Goal: Information Seeking & Learning: Learn about a topic

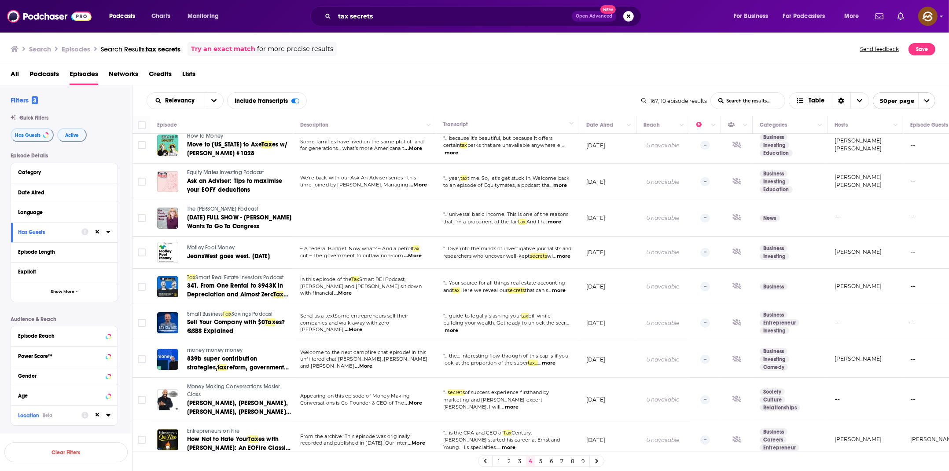
scroll to position [40, 0]
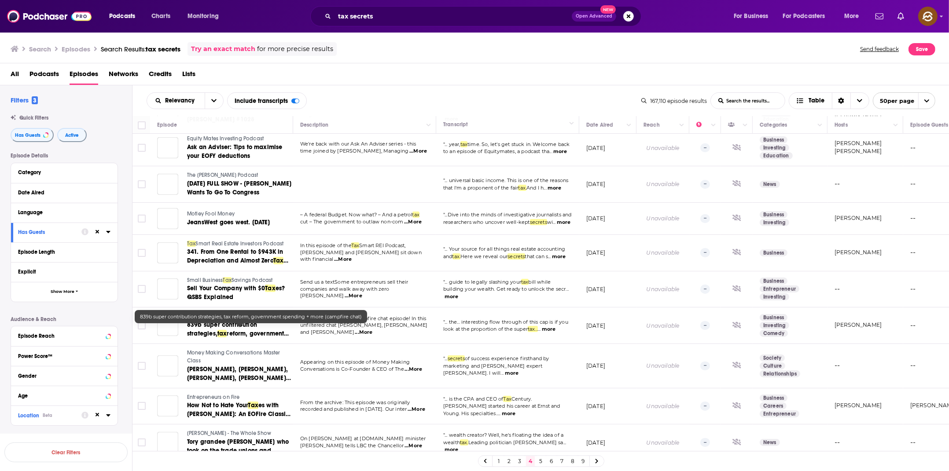
click at [225, 334] on span "839b super contribution strategies," at bounding box center [222, 329] width 70 height 16
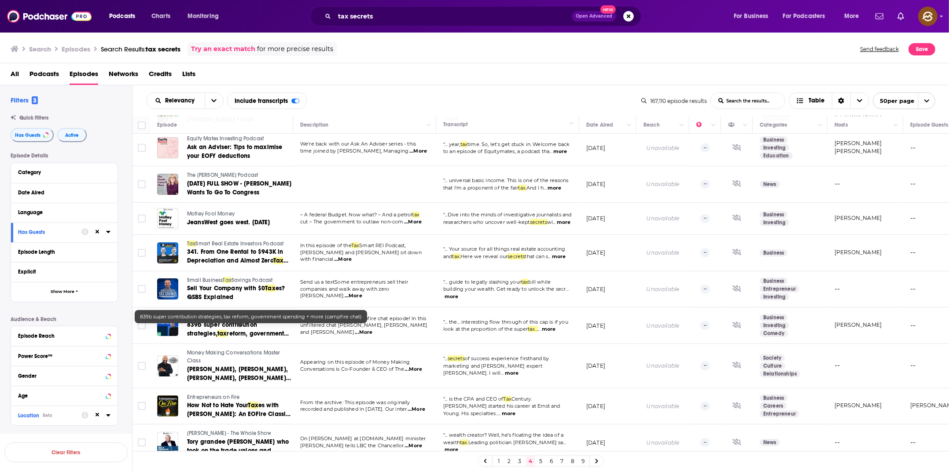
click at [218, 335] on span "reform, government spending + more (campfire chat)" at bounding box center [238, 338] width 102 height 16
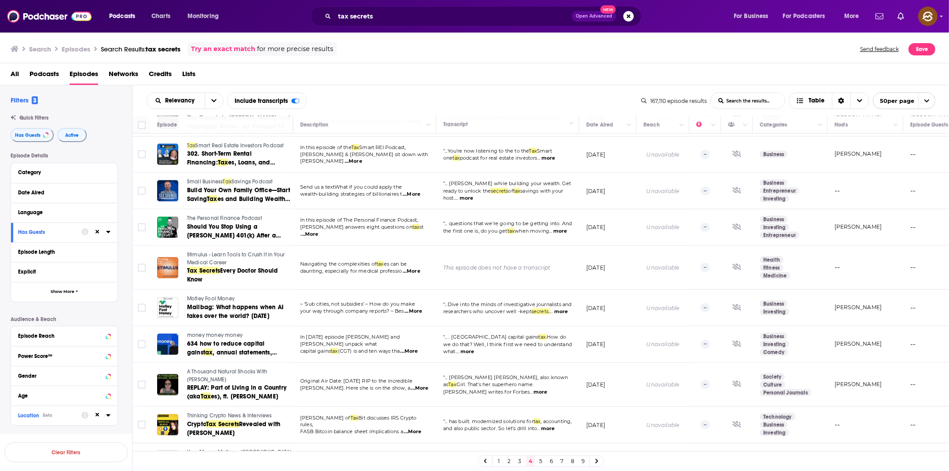
scroll to position [1521, 0]
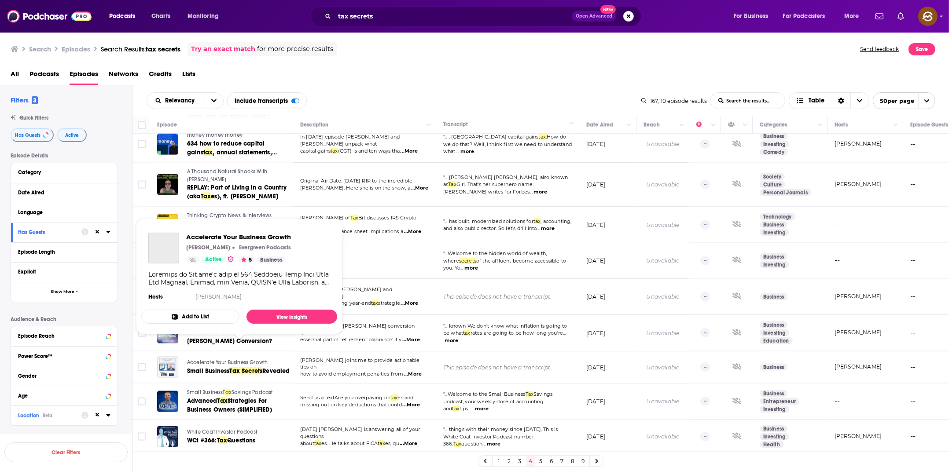
click at [231, 360] on span "Accelerate Your Business Growth" at bounding box center [227, 363] width 81 height 6
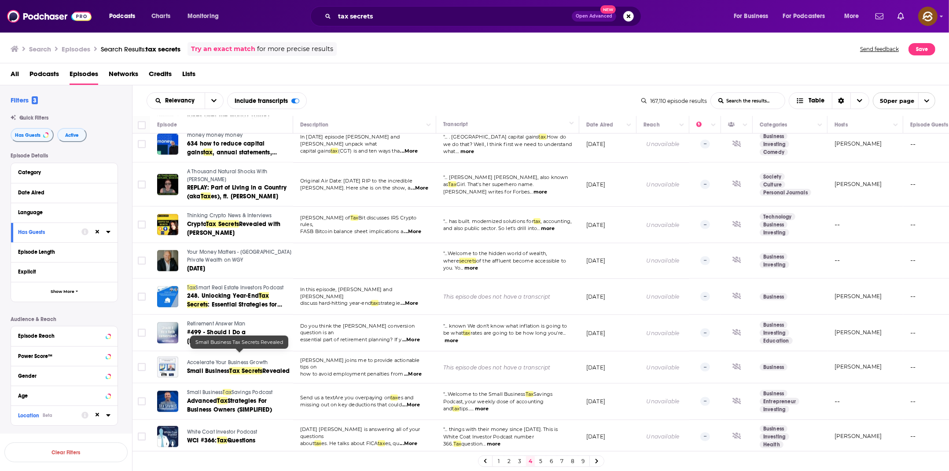
click at [217, 367] on link "Small Business Tax Secrets Revealed" at bounding box center [239, 371] width 105 height 9
click at [368, 243] on td at bounding box center [364, 260] width 143 height 35
click at [540, 461] on link "5" at bounding box center [540, 461] width 9 height 11
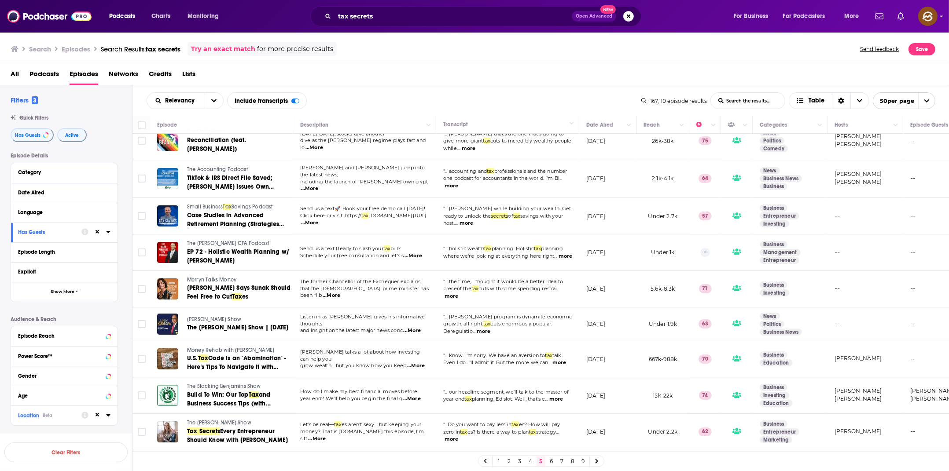
scroll to position [15, 0]
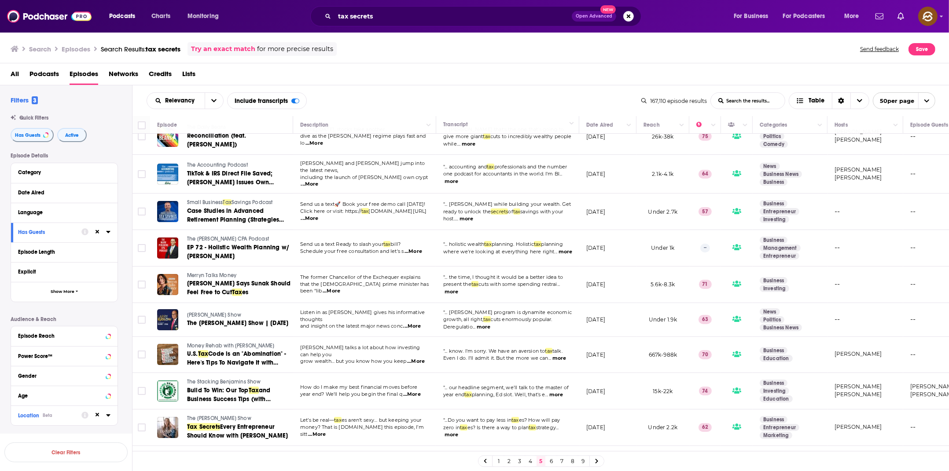
click at [207, 272] on span "Merryn Talks Money" at bounding box center [211, 275] width 49 height 6
click at [220, 284] on span "Kwasi Kwarteng Says Sunak Should Feel Free to Cut" at bounding box center [238, 288] width 103 height 16
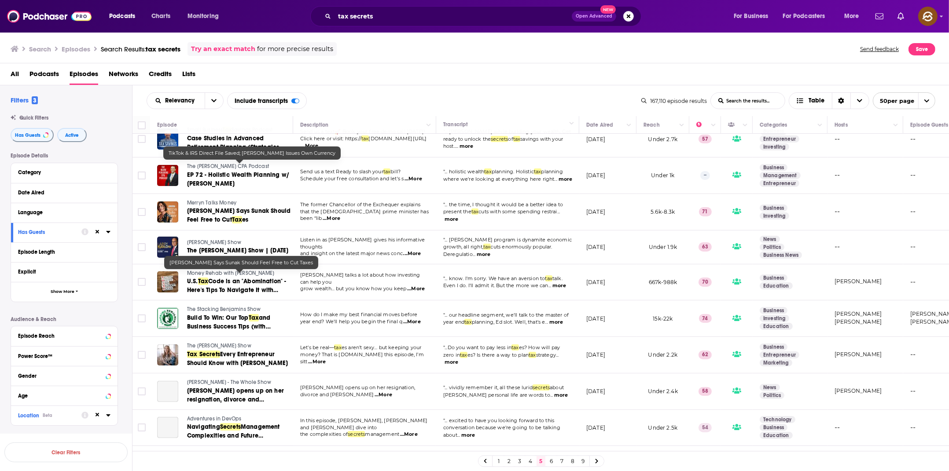
scroll to position [123, 0]
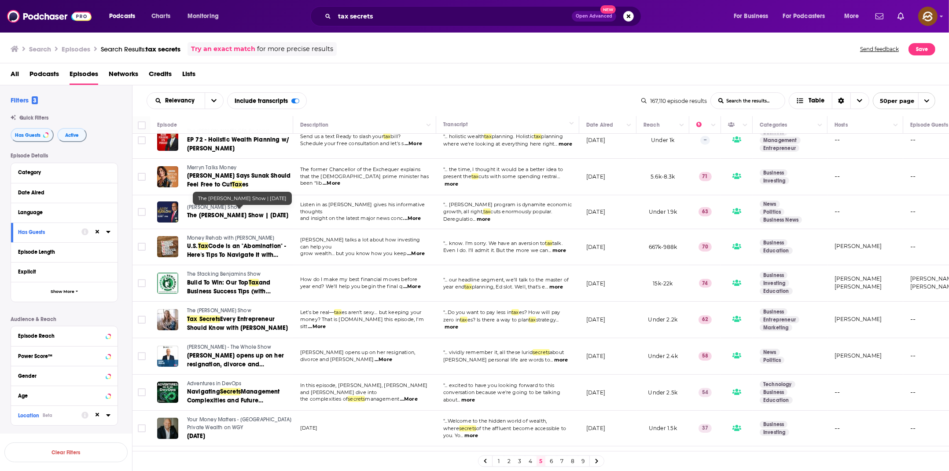
click at [208, 211] on link "The Larry Kudlow Show | 04-26-25" at bounding box center [239, 215] width 105 height 9
click at [223, 213] on span "The Larry Kudlow Show | 04-26-25" at bounding box center [237, 215] width 101 height 7
click at [187, 204] on span "Larry Kudlow Show" at bounding box center [214, 207] width 54 height 6
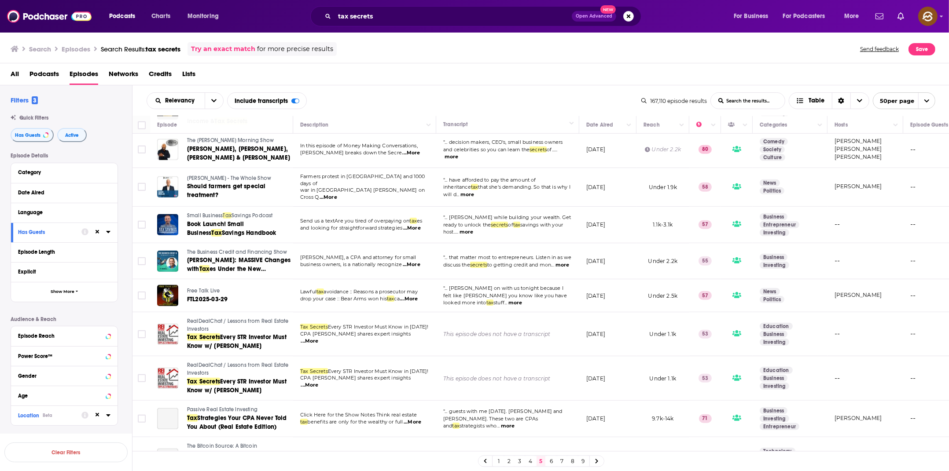
scroll to position [758, 0]
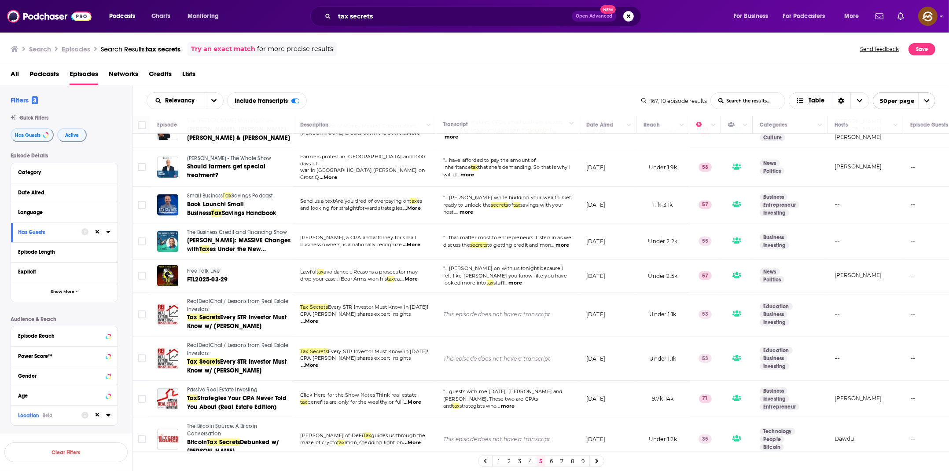
click at [233, 229] on span "The Business Credit and Financing Show" at bounding box center [237, 232] width 100 height 6
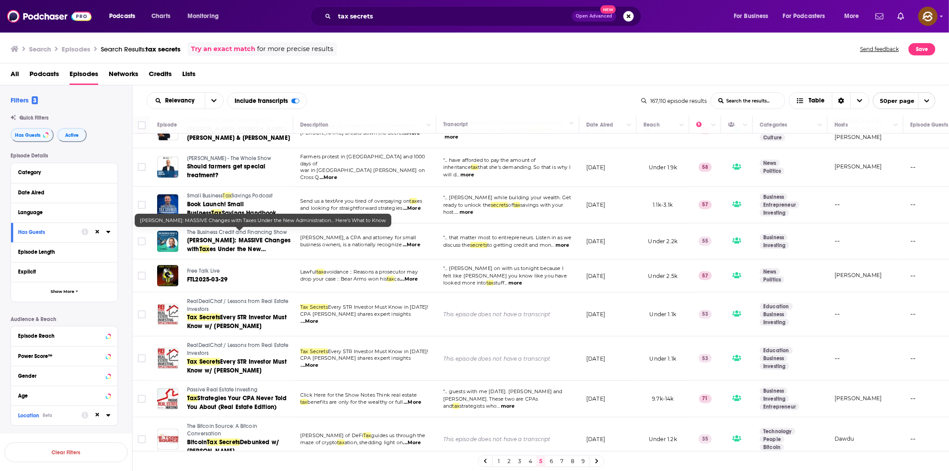
click at [227, 246] on span "es Under the New Administration… Here’s What to Know" at bounding box center [232, 258] width 91 height 25
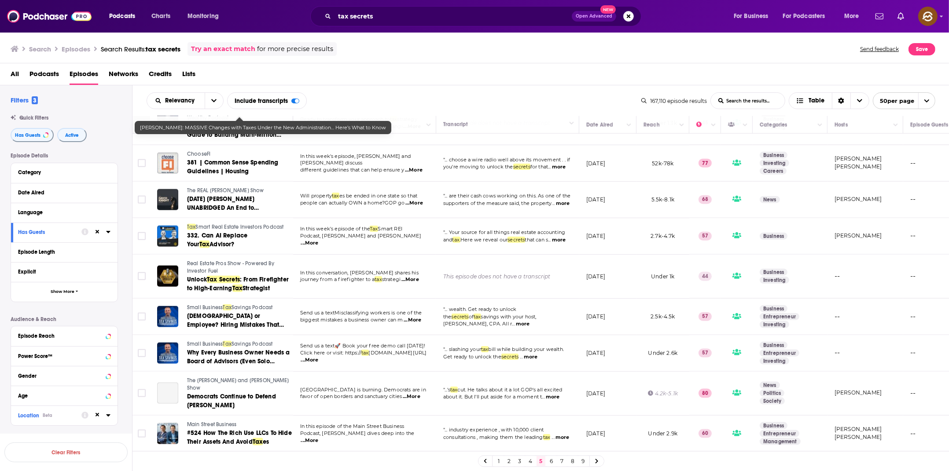
scroll to position [1277, 0]
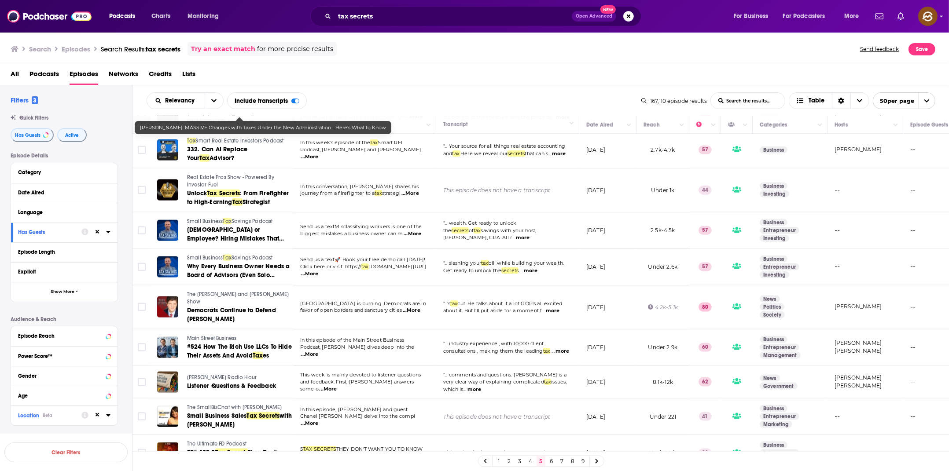
click at [390, 8] on div "tax secrets Open Advanced New" at bounding box center [475, 16] width 331 height 20
click at [365, 17] on input "tax secrets" at bounding box center [452, 16] width 237 height 14
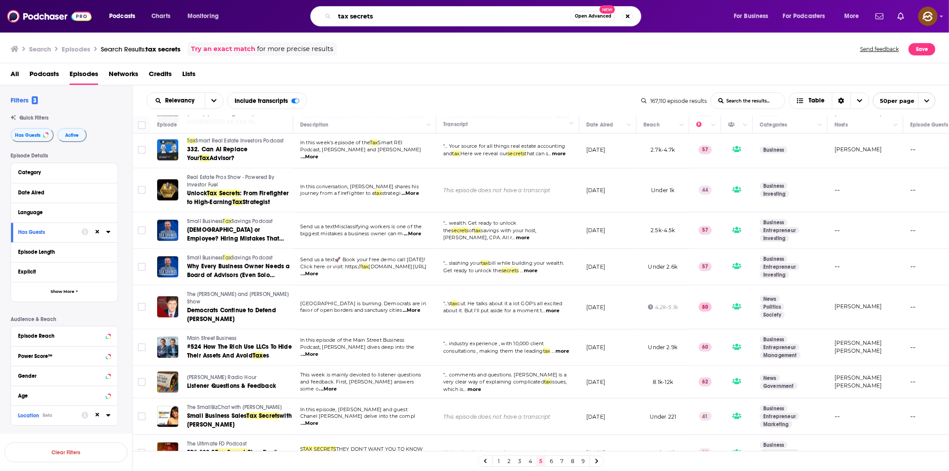
click at [365, 17] on input "tax secrets" at bounding box center [452, 16] width 236 height 14
type input "tax planning"
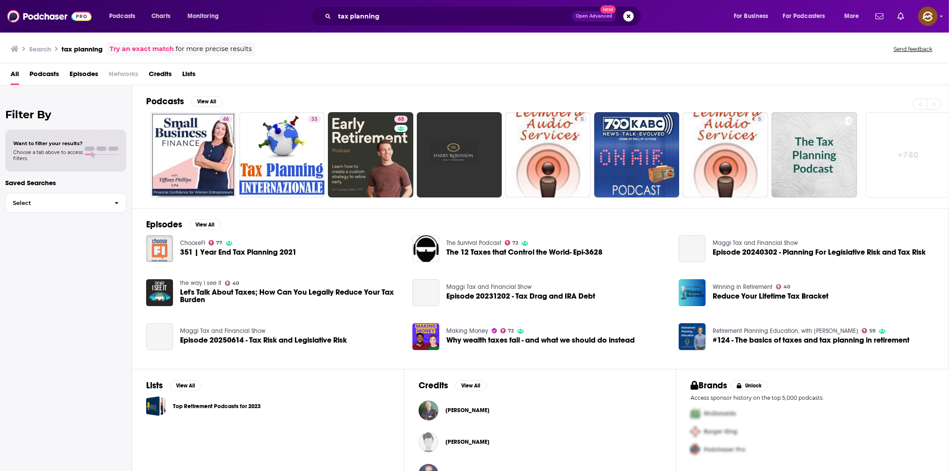
click at [77, 72] on span "Episodes" at bounding box center [84, 76] width 29 height 18
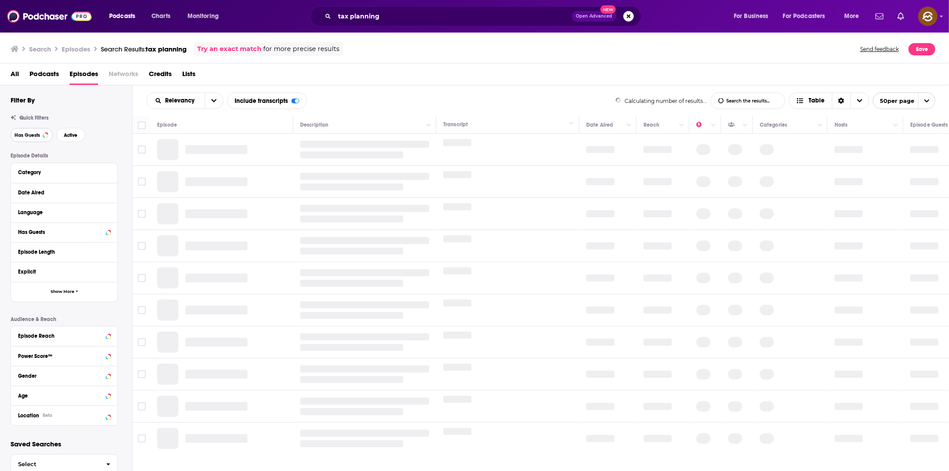
click at [37, 136] on span "Has Guests" at bounding box center [28, 135] width 26 height 5
click at [73, 140] on button "Active" at bounding box center [71, 135] width 29 height 14
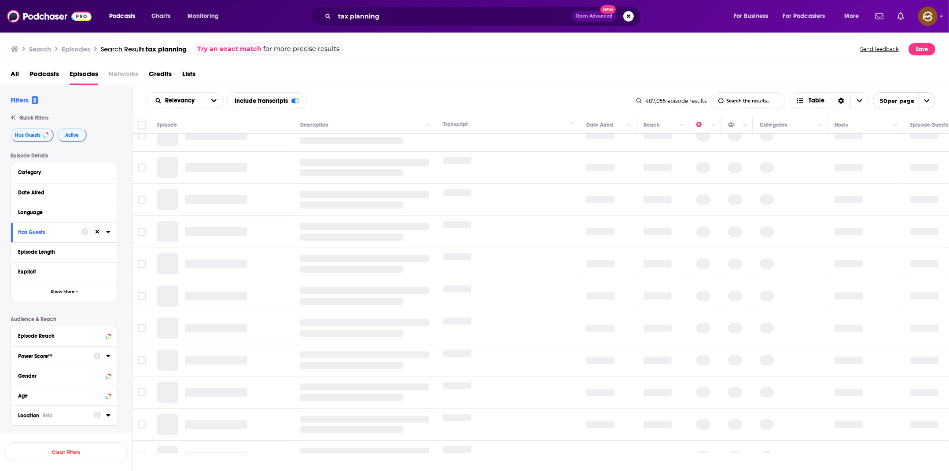
click at [76, 415] on div "Location Beta" at bounding box center [53, 416] width 70 height 6
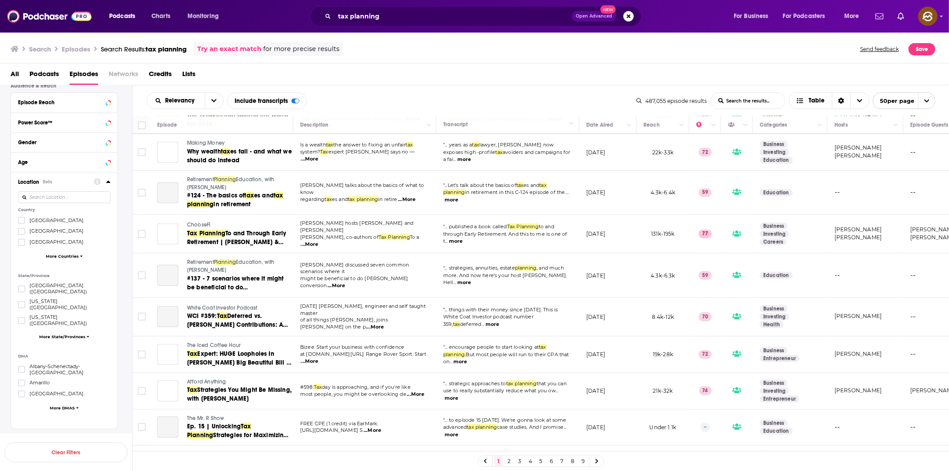
scroll to position [0, 0]
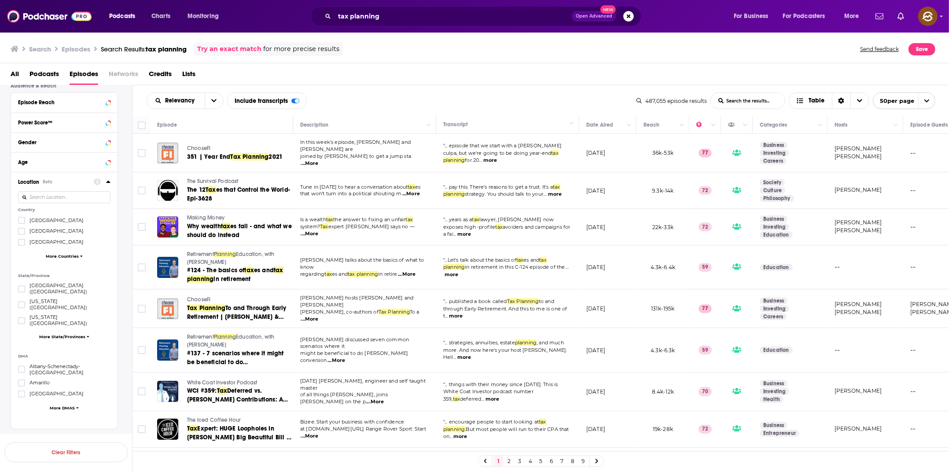
click at [44, 222] on span "[GEOGRAPHIC_DATA]" at bounding box center [56, 220] width 54 height 6
click at [22, 223] on input "multiSelectOption-unitedstates-0" at bounding box center [22, 223] width 0 height 0
click at [70, 431] on button "button" at bounding box center [65, 429] width 123 height 20
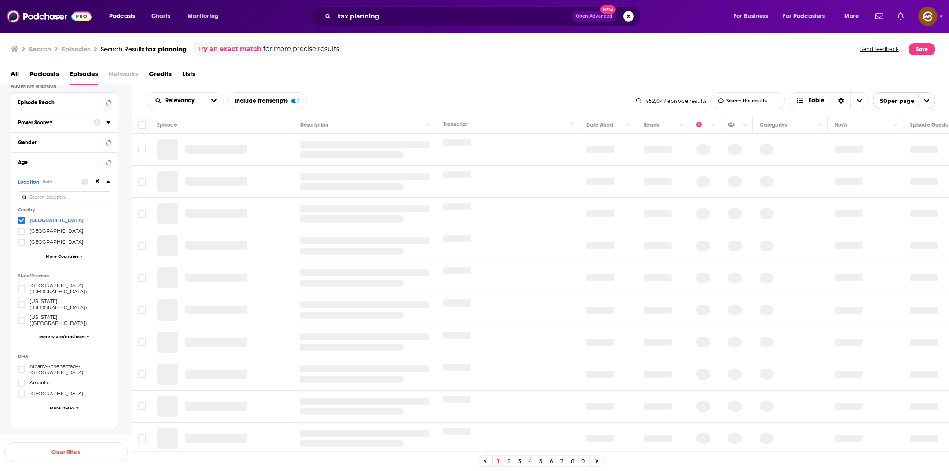
click at [42, 126] on div "Power Score™" at bounding box center [53, 123] width 70 height 6
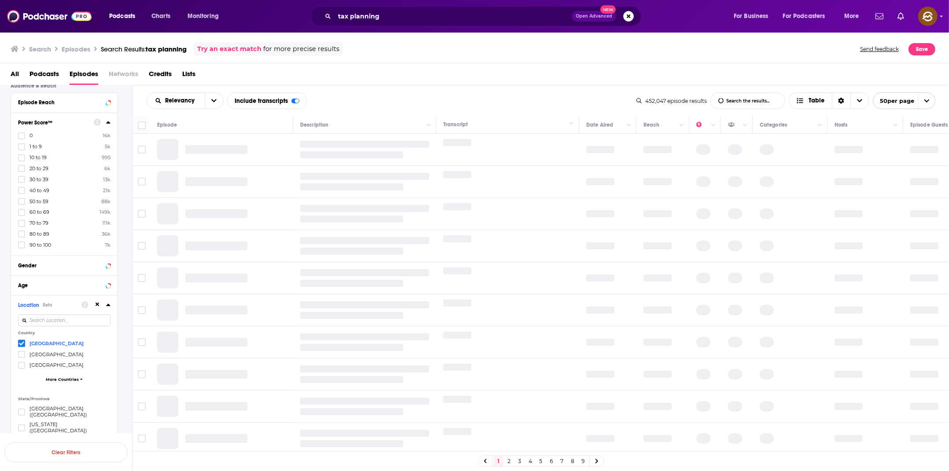
click at [33, 148] on span "1 to 9" at bounding box center [35, 146] width 12 height 6
click at [22, 150] on input "multiSelectOption-0-1" at bounding box center [22, 150] width 0 height 0
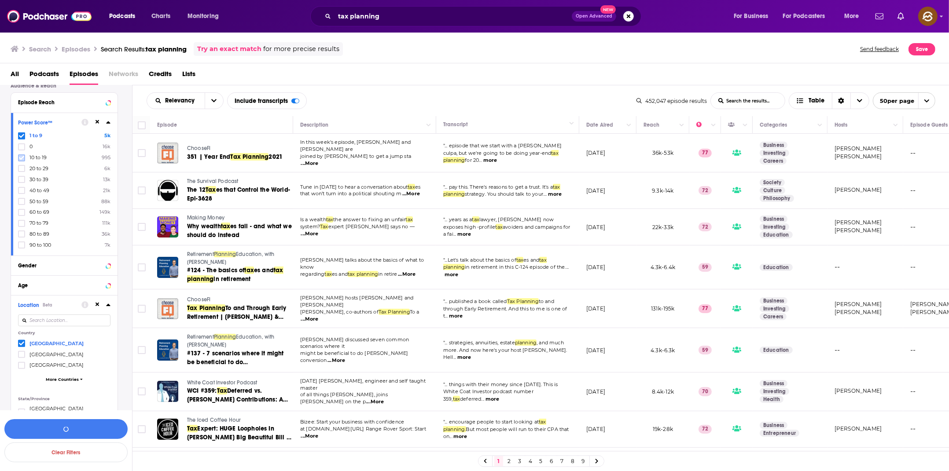
click at [22, 158] on icon at bounding box center [21, 158] width 5 height 4
click at [23, 168] on icon at bounding box center [21, 169] width 5 height 4
click at [22, 180] on icon at bounding box center [21, 179] width 5 height 5
click at [22, 191] on icon at bounding box center [21, 191] width 5 height 4
click at [22, 201] on icon at bounding box center [21, 201] width 5 height 5
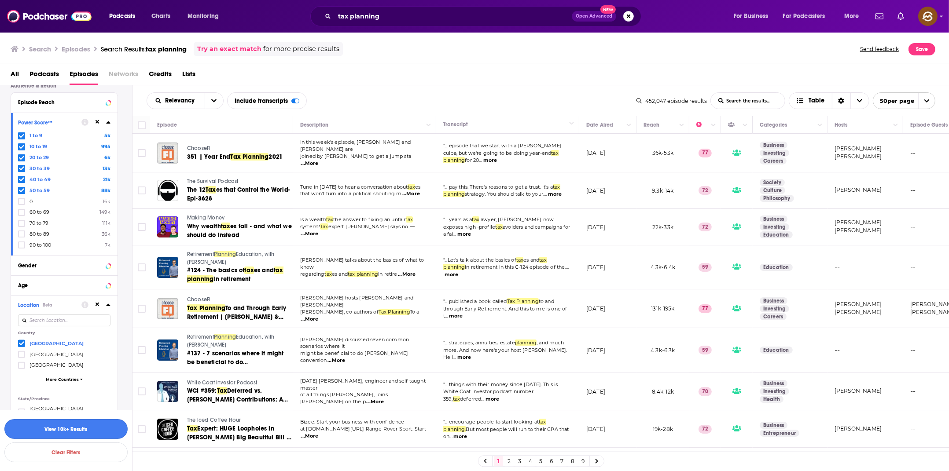
click at [82, 429] on button "View 10k+ Results" at bounding box center [65, 429] width 123 height 20
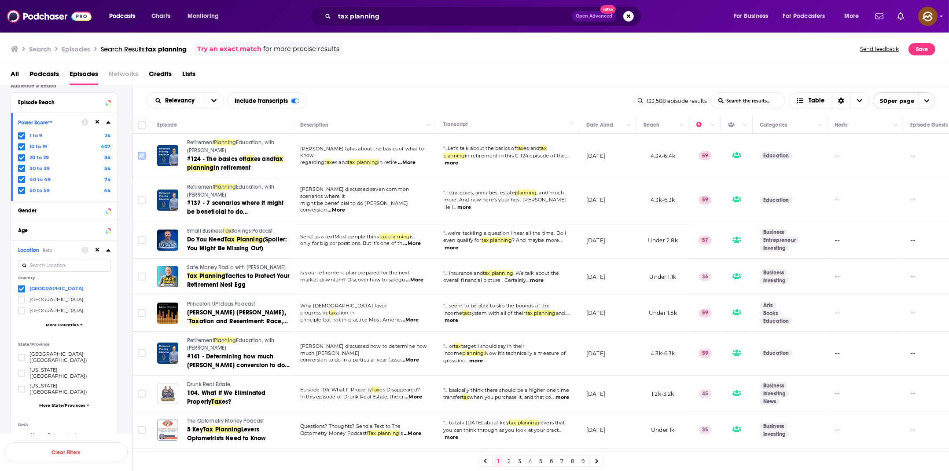
click at [138, 158] on input "Toggle select row" at bounding box center [142, 156] width 8 height 8
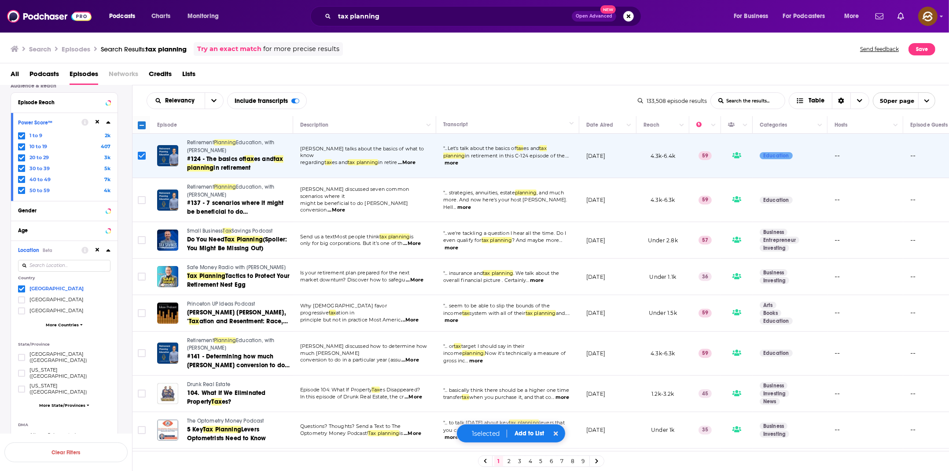
click at [139, 158] on input "Toggle select row" at bounding box center [142, 156] width 8 height 8
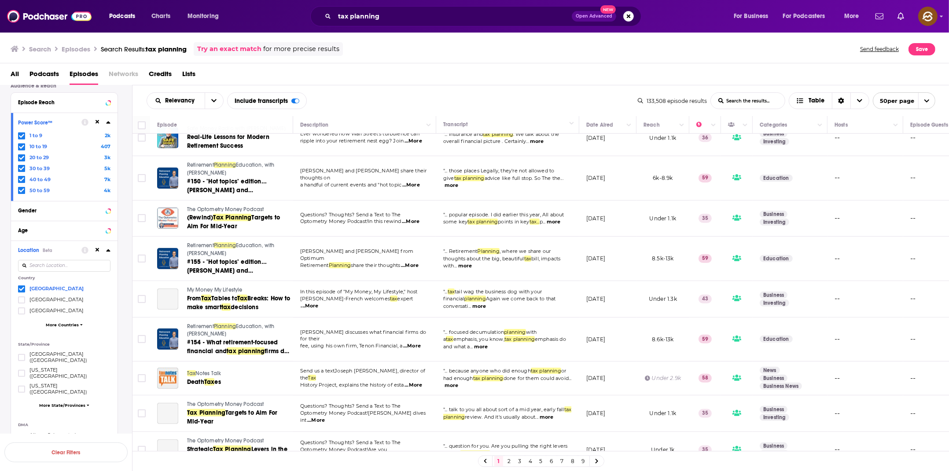
scroll to position [471, 0]
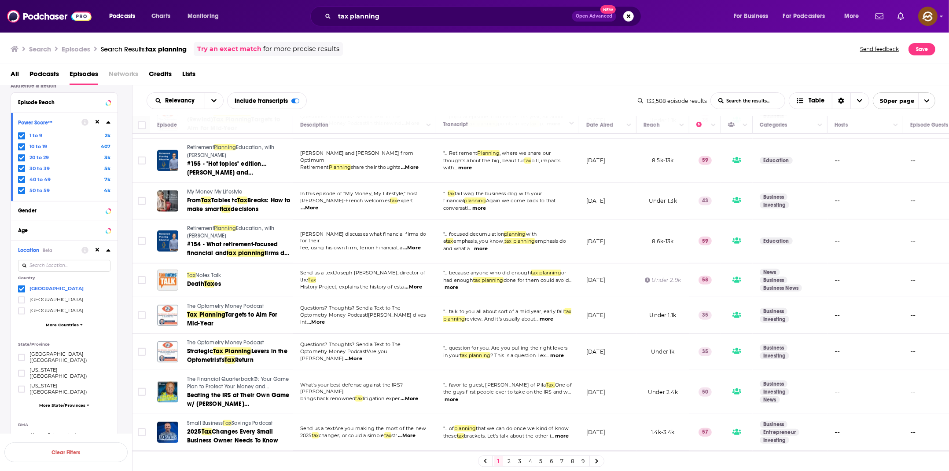
click at [209, 193] on span "My Money My Lifestyle" at bounding box center [214, 192] width 55 height 6
click at [225, 207] on span "Breaks: How to make smart" at bounding box center [238, 205] width 103 height 16
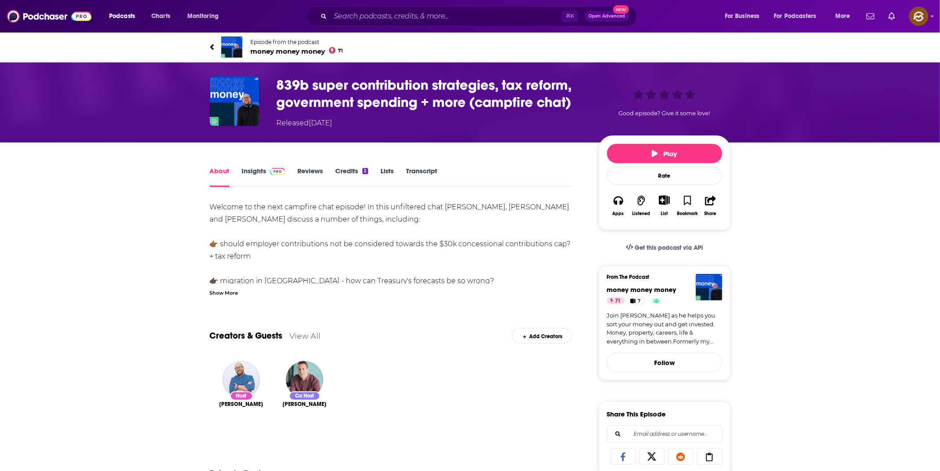
click at [288, 52] on span "money money money 71" at bounding box center [297, 51] width 92 height 8
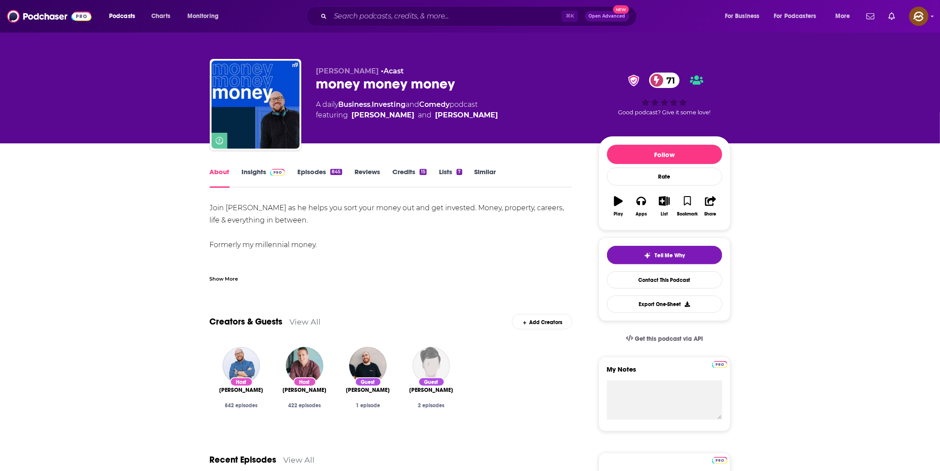
click at [248, 172] on link "Insights" at bounding box center [264, 178] width 44 height 20
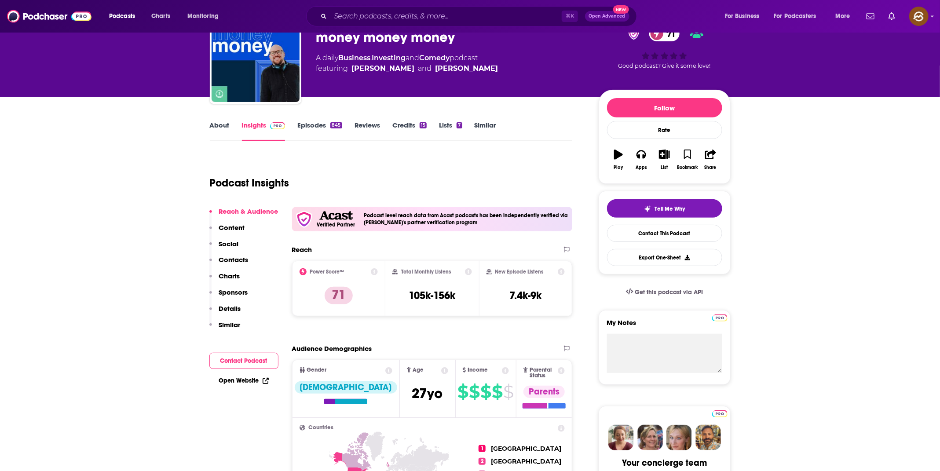
scroll to position [110, 0]
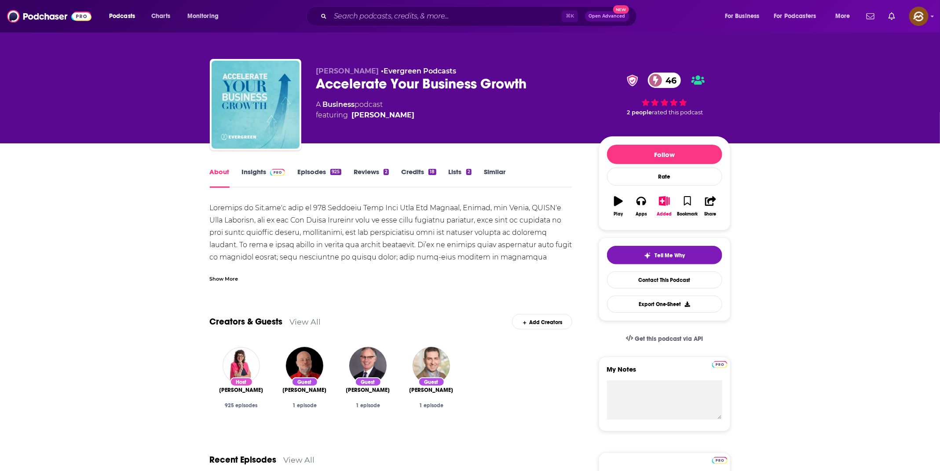
click at [361, 86] on div "Accelerate Your Business Growth 46" at bounding box center [450, 83] width 268 height 17
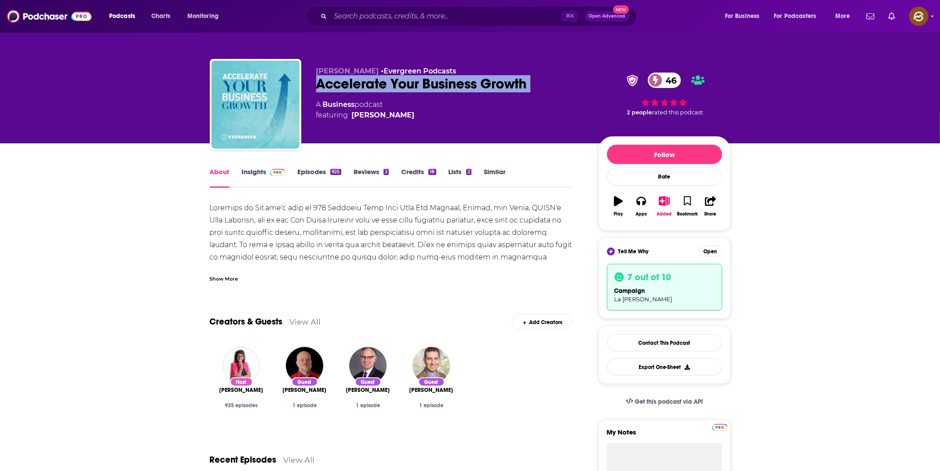
drag, startPoint x: 361, startPoint y: 86, endPoint x: 529, endPoint y: 85, distance: 167.7
copy div "Accelerate Your Business Growth 46"
click at [529, 85] on div "Accelerate Your Business Growth 46" at bounding box center [450, 83] width 268 height 17
click at [631, 202] on button "Apps" at bounding box center [641, 207] width 23 height 32
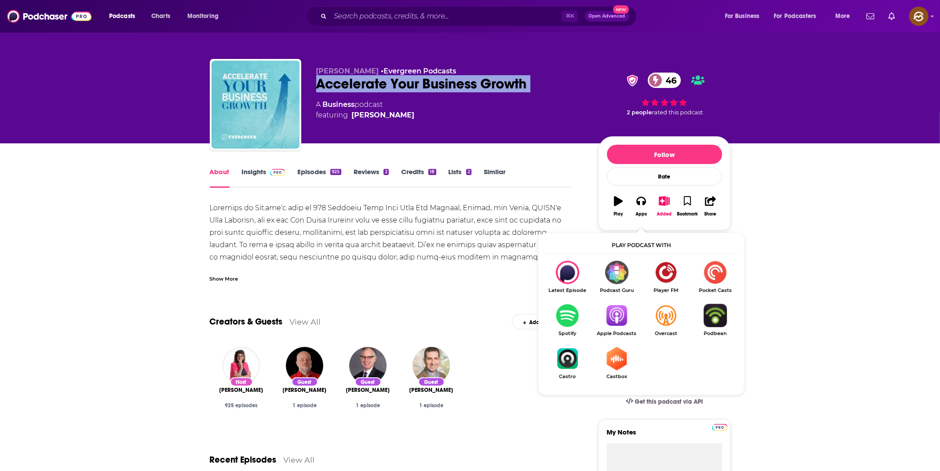
click at [621, 307] on img "Show Listen On dropdown" at bounding box center [616, 315] width 49 height 23
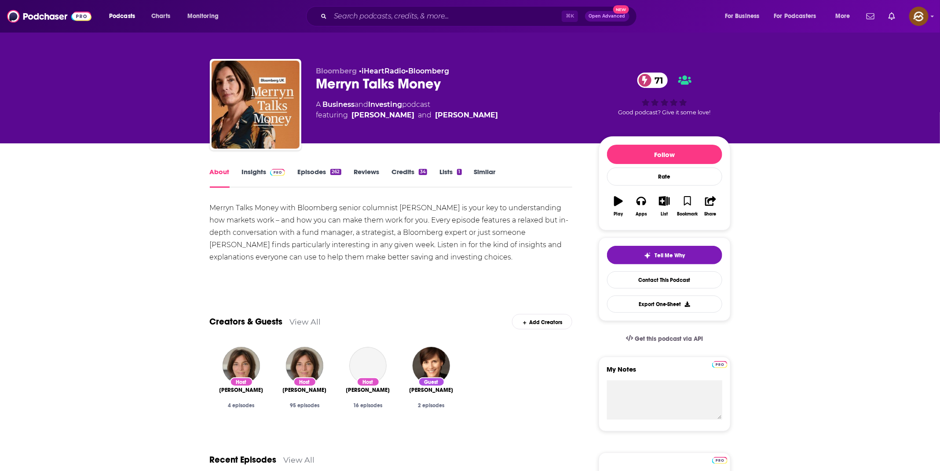
click at [338, 85] on div "Merryn Talks Money 71" at bounding box center [450, 83] width 268 height 17
drag, startPoint x: 338, startPoint y: 85, endPoint x: 395, endPoint y: 89, distance: 56.9
copy h1 "Merryn Talks"
click at [395, 89] on div "Merryn Talks Money 71" at bounding box center [450, 83] width 268 height 17
click at [337, 81] on div "Merryn Talks Money 71" at bounding box center [450, 83] width 268 height 17
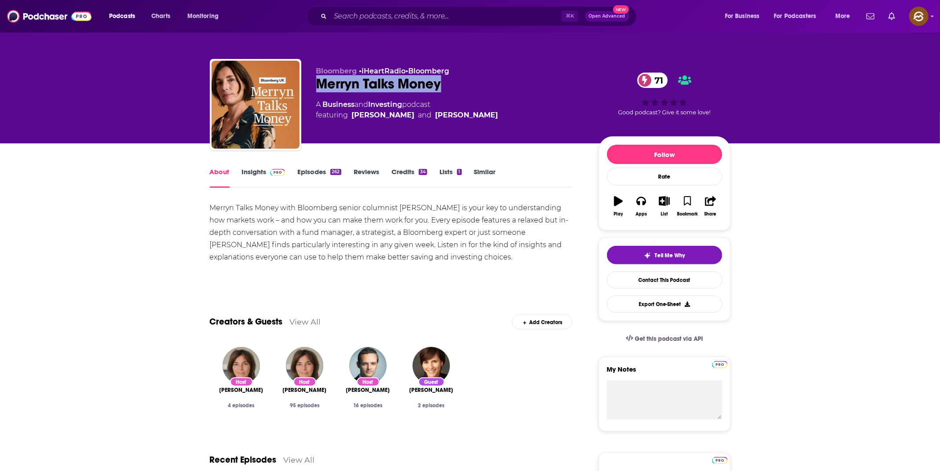
drag, startPoint x: 337, startPoint y: 81, endPoint x: 424, endPoint y: 82, distance: 87.1
click at [424, 82] on div "Merryn Talks Money 71" at bounding box center [450, 83] width 268 height 17
click at [244, 177] on link "Insights" at bounding box center [264, 178] width 44 height 20
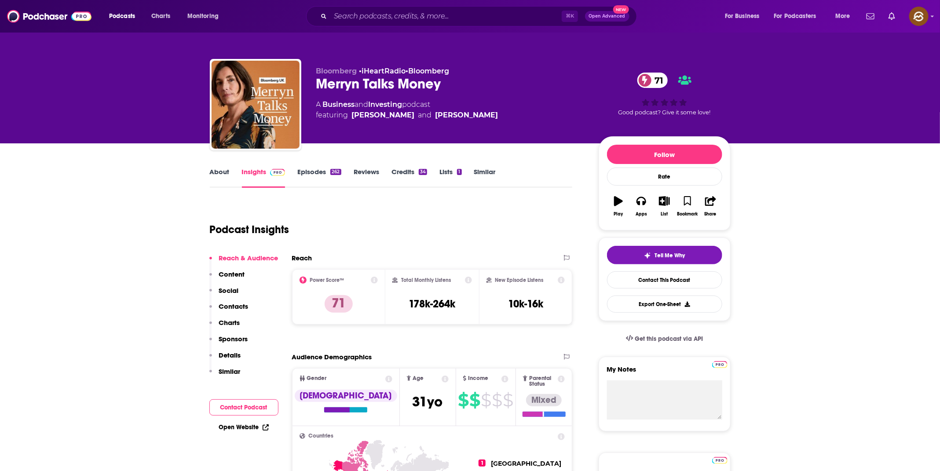
click at [257, 178] on link "Insights" at bounding box center [264, 178] width 44 height 20
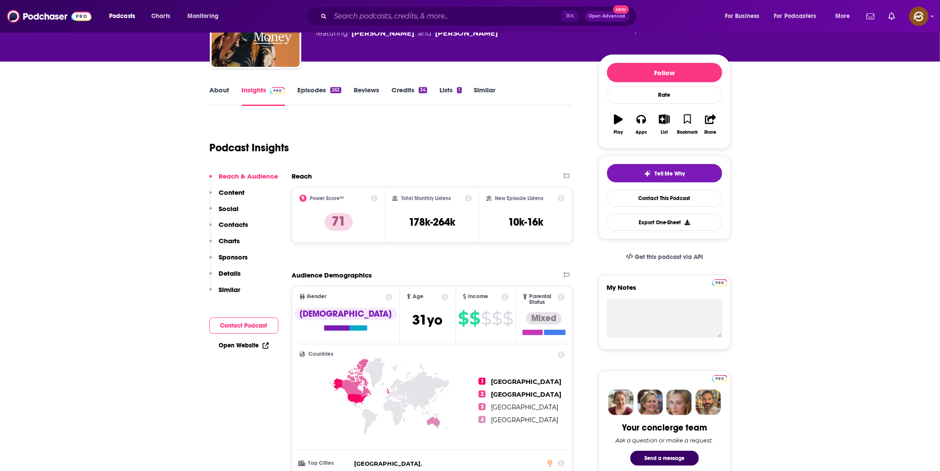
scroll to position [80, 0]
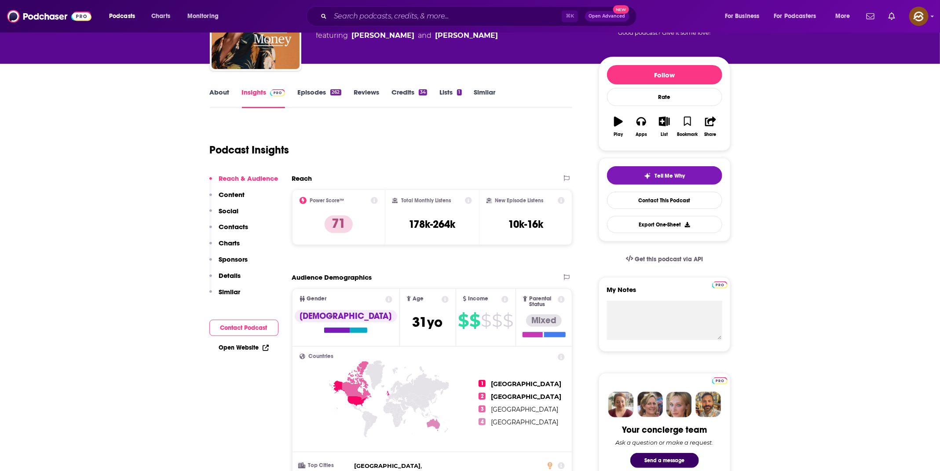
click at [224, 105] on link "About" at bounding box center [220, 98] width 20 height 20
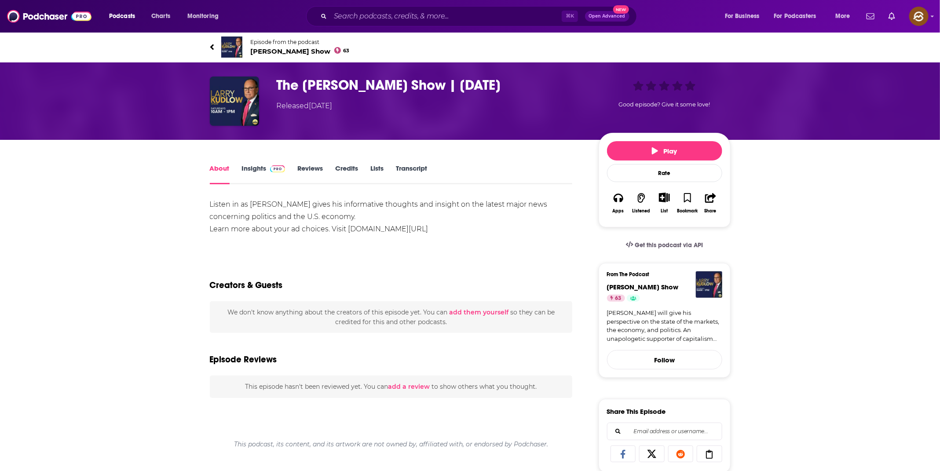
click at [299, 84] on h1 "The [PERSON_NAME] Show | [DATE]" at bounding box center [431, 85] width 308 height 17
drag, startPoint x: 299, startPoint y: 84, endPoint x: 410, endPoint y: 83, distance: 111.3
copy h1 "[PERSON_NAME] Show"
click at [410, 83] on h1 "The [PERSON_NAME] Show | [DATE]" at bounding box center [431, 85] width 308 height 17
click at [153, 74] on div "The Larry Kudlow Show | 04-26-25 Released Sunday, 27th April 2025 Good episode?…" at bounding box center [470, 100] width 940 height 77
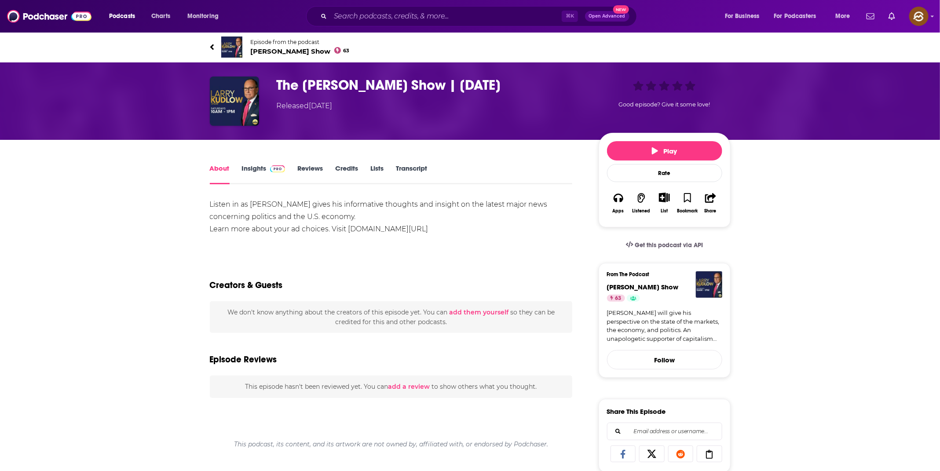
click at [296, 88] on h1 "The Larry Kudlow Show | 04-26-25" at bounding box center [431, 85] width 308 height 17
click at [282, 84] on h1 "The Larry Kudlow Show | 04-26-25" at bounding box center [431, 85] width 308 height 17
drag, startPoint x: 282, startPoint y: 84, endPoint x: 397, endPoint y: 85, distance: 114.9
copy h1 "The Larry Kudlow Show"
click at [397, 85] on h1 "The Larry Kudlow Show | 04-26-25" at bounding box center [431, 85] width 308 height 17
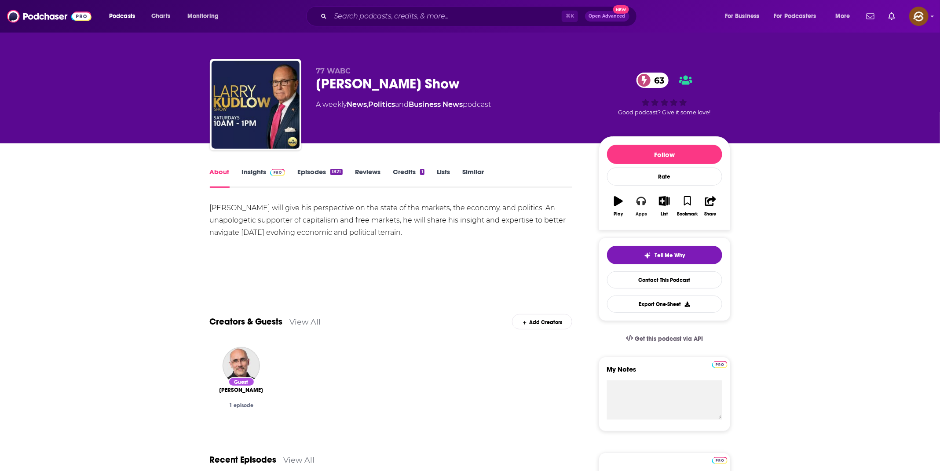
click at [635, 215] on button "Apps" at bounding box center [641, 207] width 23 height 32
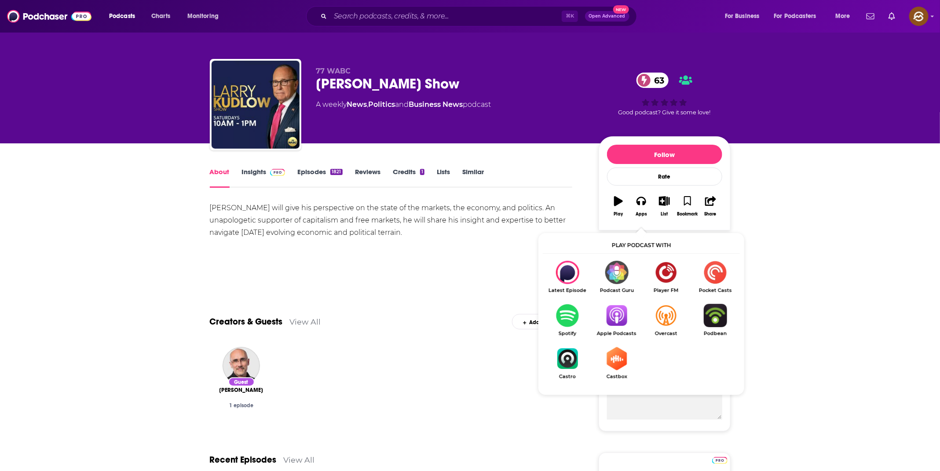
click at [619, 315] on img "Show Listen On dropdown" at bounding box center [616, 315] width 49 height 23
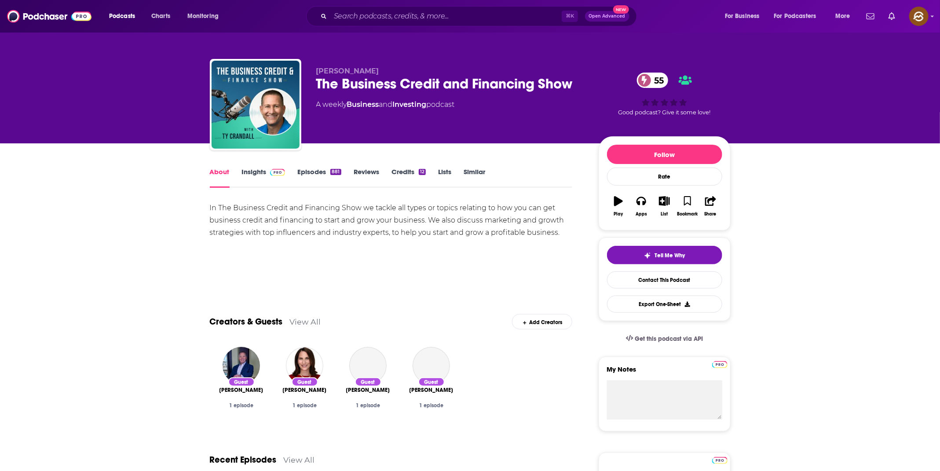
click at [327, 84] on div "The Business Credit and Financing Show 55" at bounding box center [450, 83] width 268 height 17
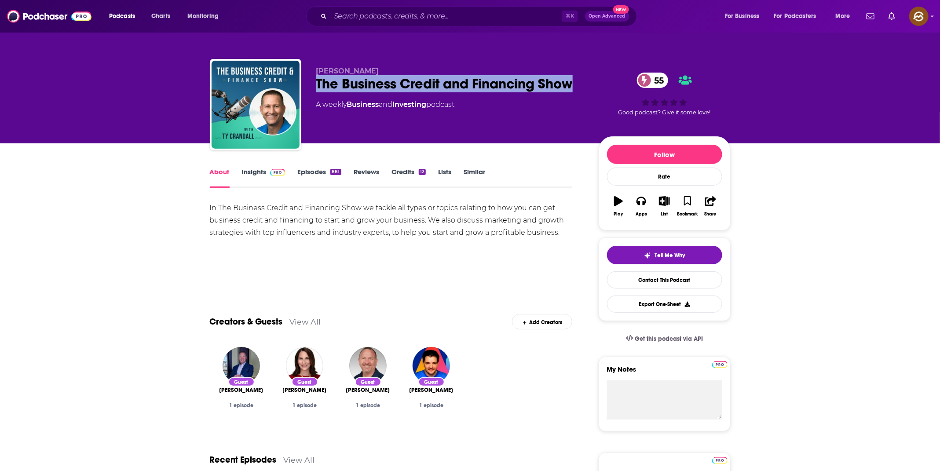
drag, startPoint x: 327, startPoint y: 84, endPoint x: 553, endPoint y: 92, distance: 226.3
copy h1 "The Business Credit and Financing Show"
click at [553, 92] on div "The Business Credit and Financing Show 55" at bounding box center [450, 83] width 268 height 17
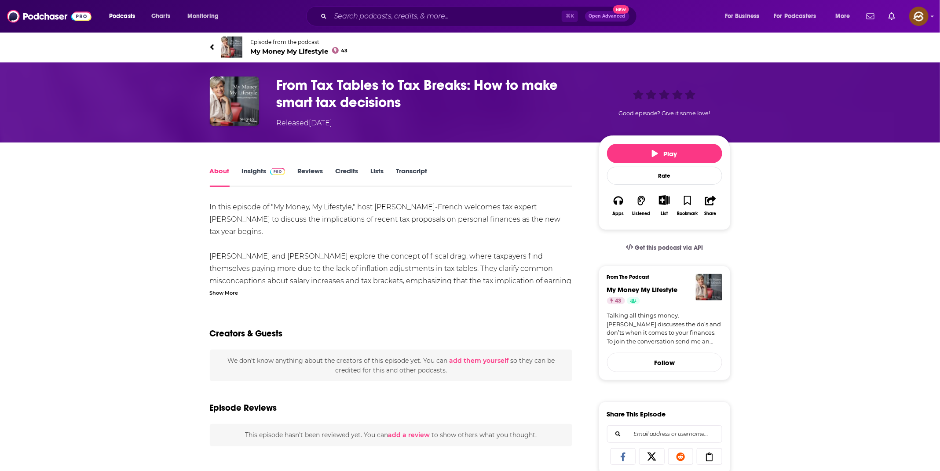
click at [226, 293] on div "Show More" at bounding box center [224, 292] width 29 height 8
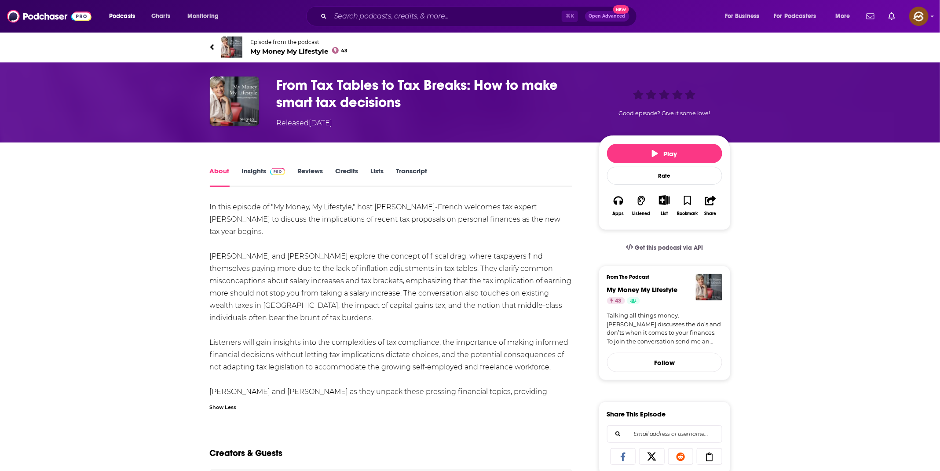
click at [294, 82] on h1 "From Tax Tables to Tax Breaks: How to make smart tax decisions" at bounding box center [431, 94] width 308 height 34
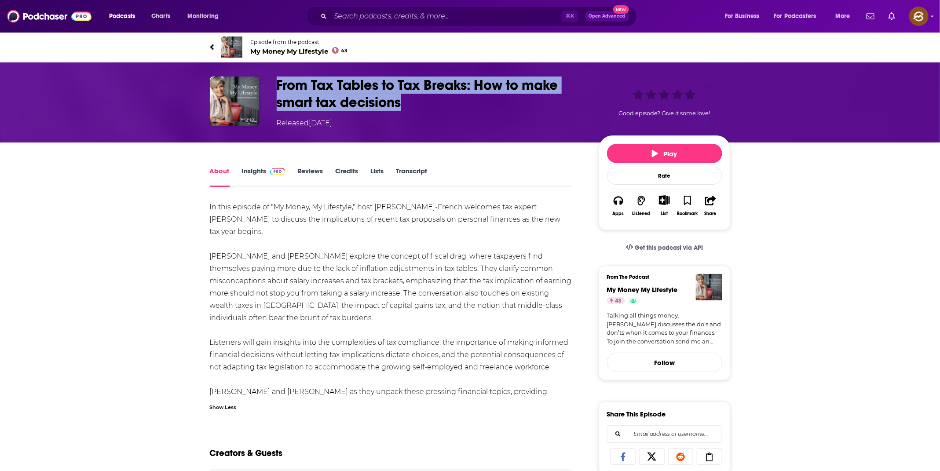
drag, startPoint x: 294, startPoint y: 82, endPoint x: 383, endPoint y: 104, distance: 92.4
copy h1 "From Tax Tables to Tax Breaks: How to make smart tax decisions"
click at [383, 104] on h1 "From Tax Tables to Tax Breaks: How to make smart tax decisions" at bounding box center [431, 94] width 308 height 34
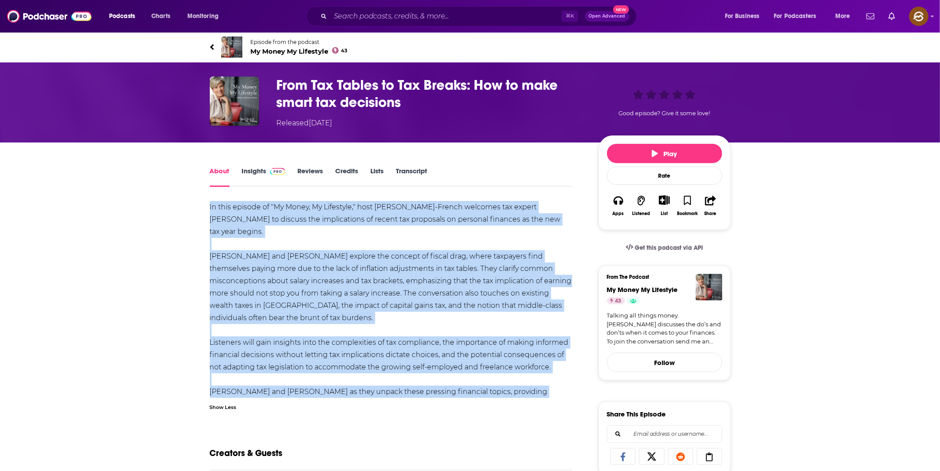
drag, startPoint x: 205, startPoint y: 206, endPoint x: 455, endPoint y: 397, distance: 315.8
copy div "In this episode of "My Money, My Lifestyle," host Maya Fisher-French welcomes t…"
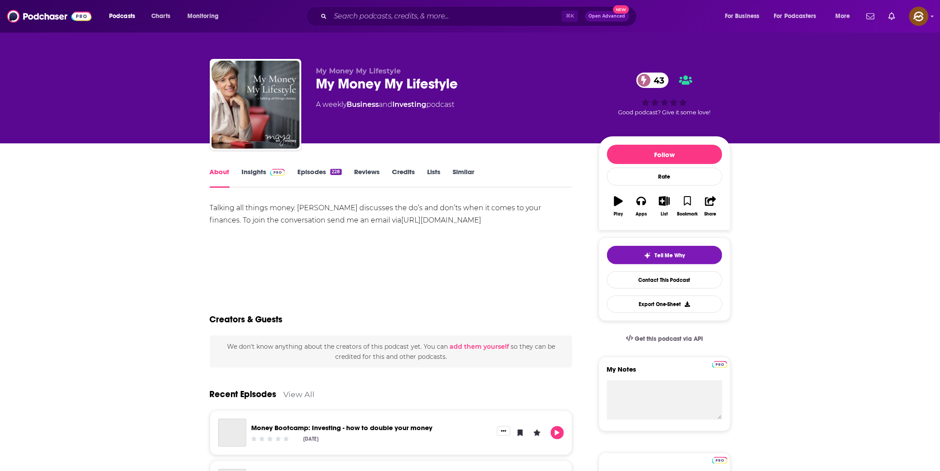
click at [319, 85] on div "My Money My Lifestyle 43" at bounding box center [450, 83] width 268 height 17
drag, startPoint x: 319, startPoint y: 85, endPoint x: 436, endPoint y: 81, distance: 117.1
copy h1 "My Money My Lifestyle"
click at [436, 81] on div "My Money My Lifestyle 43" at bounding box center [450, 83] width 268 height 17
copy h1 "My Money My Lifestyle"
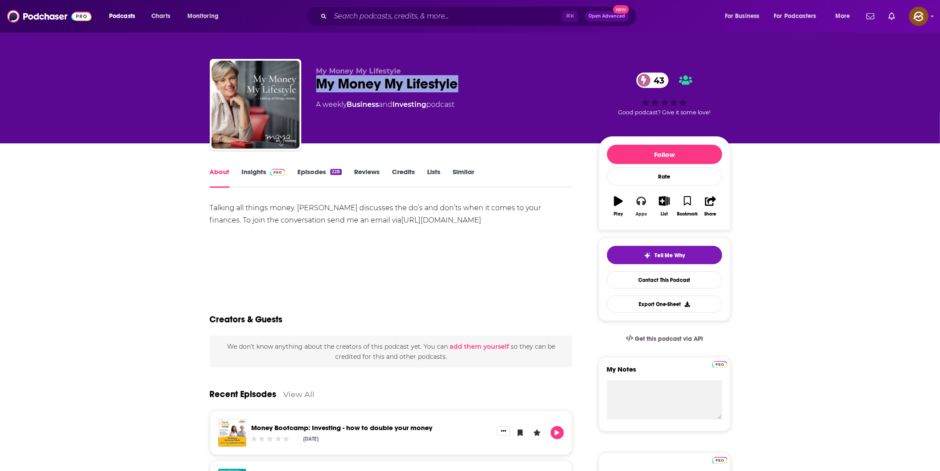
click at [640, 208] on button "Apps" at bounding box center [641, 207] width 23 height 32
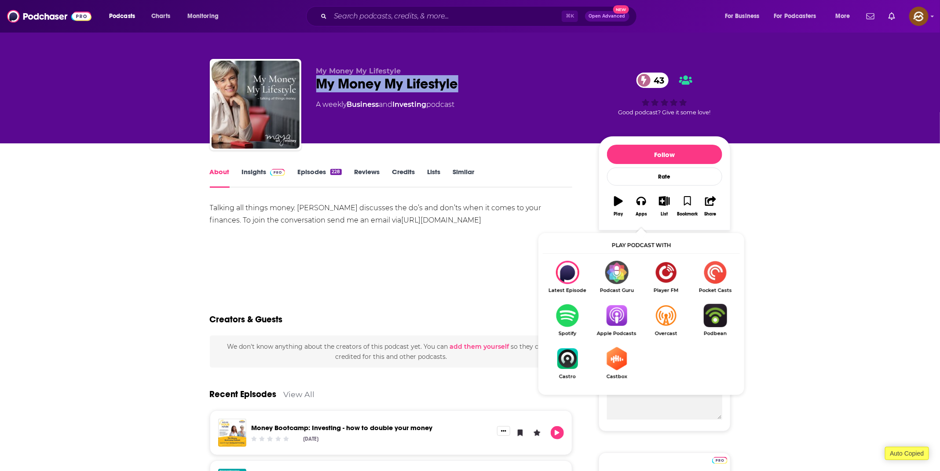
click at [623, 318] on img "Show Listen On dropdown" at bounding box center [616, 315] width 49 height 23
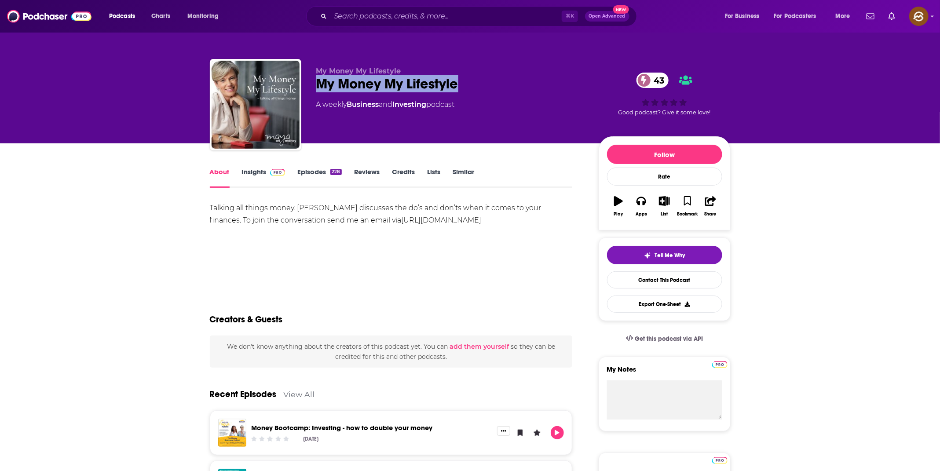
copy h1 "My Money My Lifestyle"
click at [522, 119] on div "My Money My Lifestyle My Money My Lifestyle 43 A weekly Business and Investing …" at bounding box center [450, 102] width 268 height 70
click at [306, 206] on div "Talking all things money. [PERSON_NAME] discusses the do’s and don’ts when it c…" at bounding box center [391, 214] width 363 height 25
drag, startPoint x: 306, startPoint y: 206, endPoint x: 356, endPoint y: 209, distance: 50.7
copy div "[PERSON_NAME]-French"
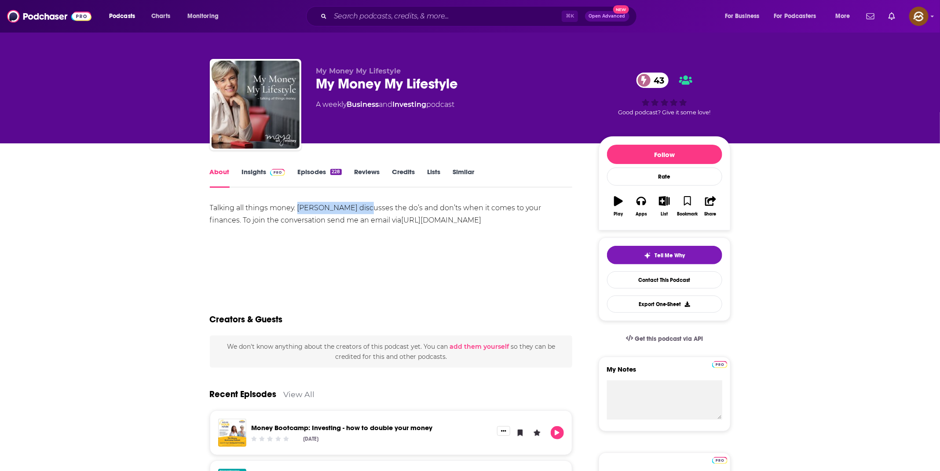
click at [356, 209] on div "Talking all things money. [PERSON_NAME] discusses the do’s and don’ts when it c…" at bounding box center [391, 214] width 363 height 25
click at [242, 173] on link "Insights" at bounding box center [264, 178] width 44 height 20
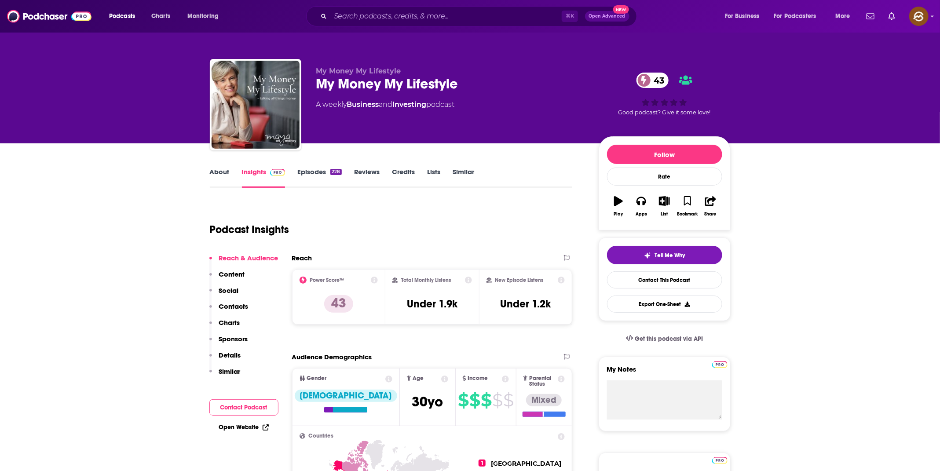
click at [231, 302] on p "Contacts" at bounding box center [233, 306] width 29 height 8
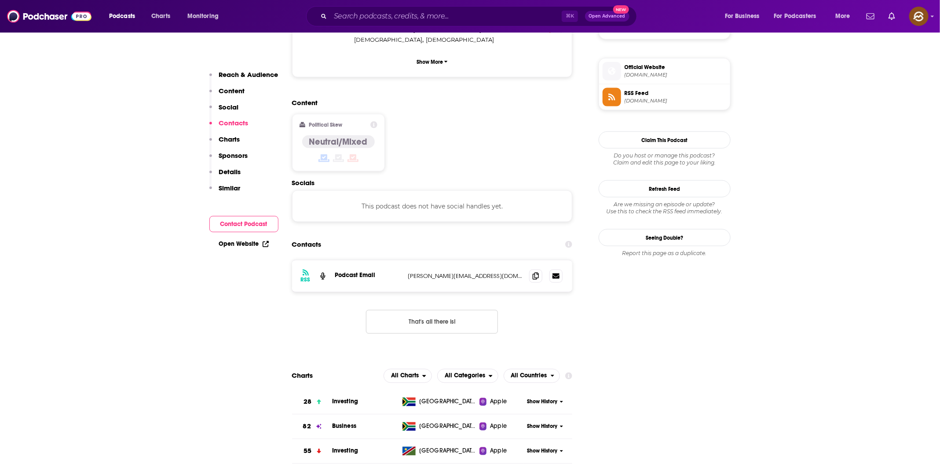
scroll to position [699, 0]
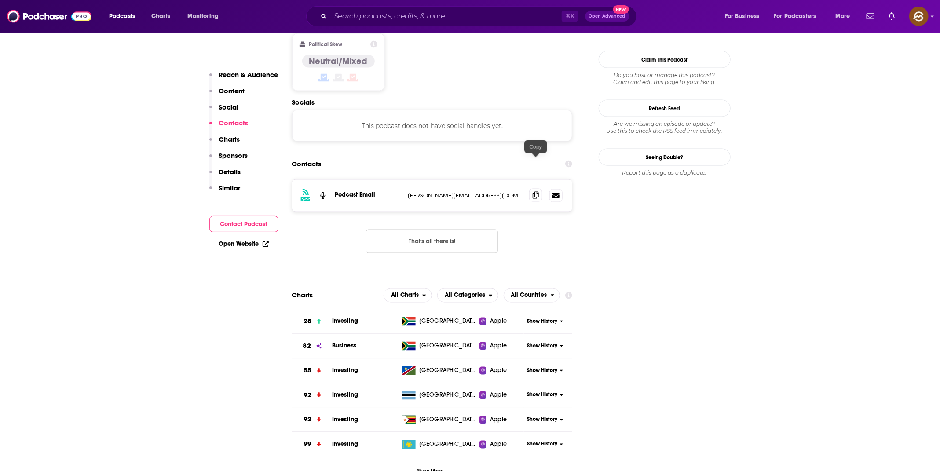
click at [538, 192] on icon at bounding box center [536, 195] width 6 height 7
